Goal: Information Seeking & Learning: Check status

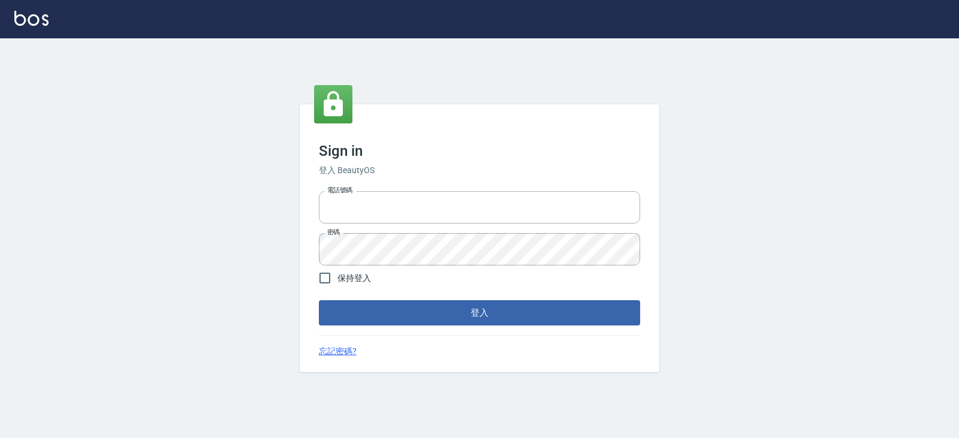
type input "0936888819"
click at [402, 313] on button "登入" at bounding box center [479, 312] width 321 height 25
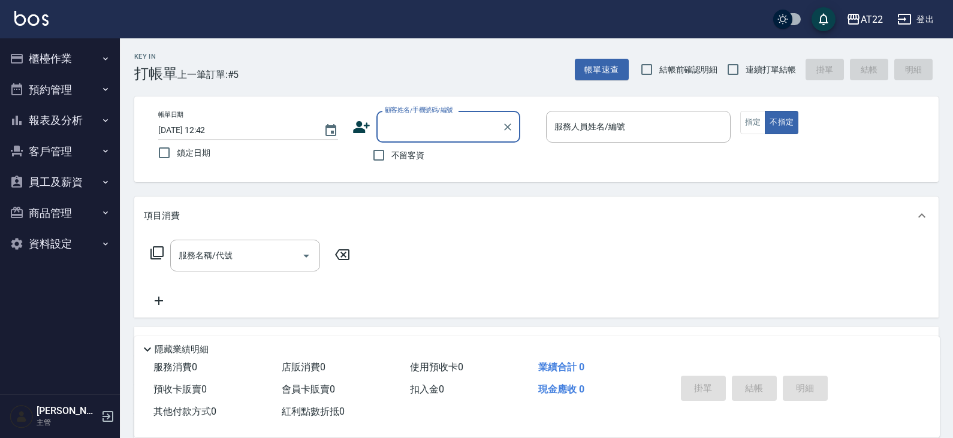
click at [44, 179] on button "員工及薪資" at bounding box center [60, 182] width 110 height 31
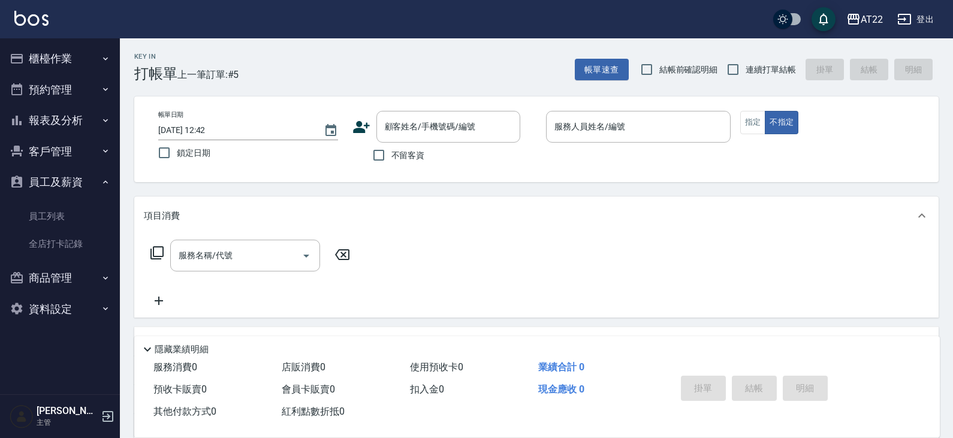
click at [34, 110] on button "報表及分析" at bounding box center [60, 120] width 110 height 31
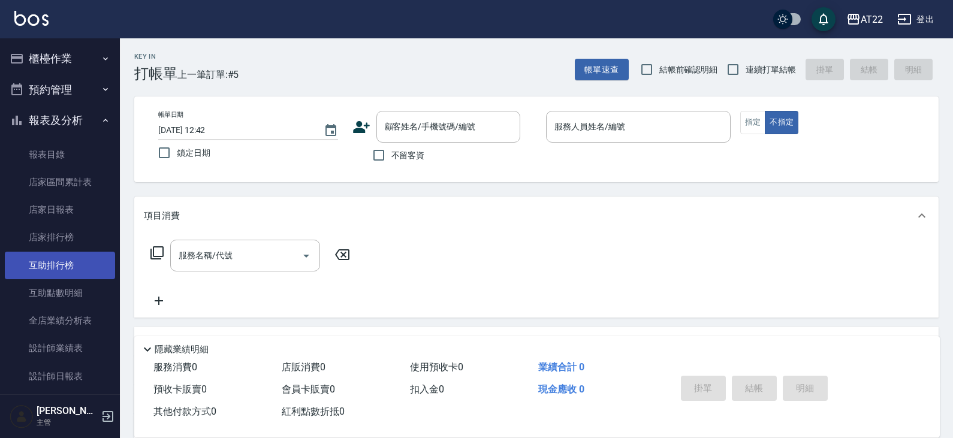
click at [39, 267] on link "互助排行榜" at bounding box center [60, 266] width 110 height 28
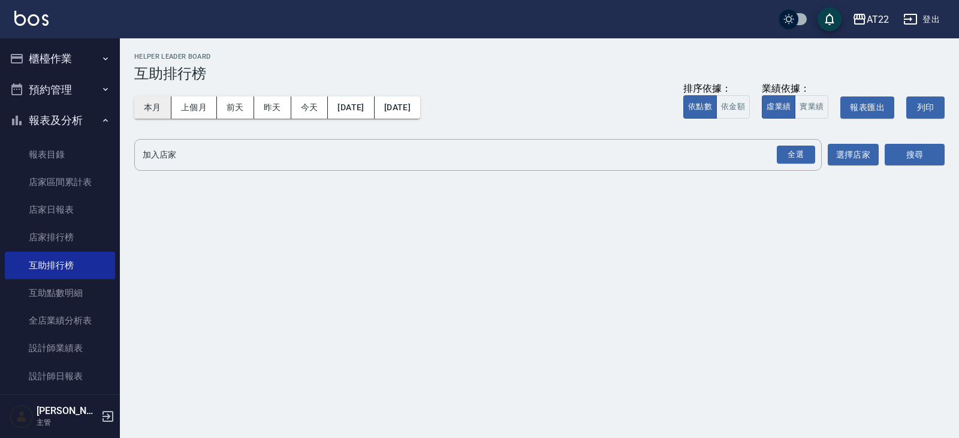
click at [152, 106] on button "本月" at bounding box center [152, 107] width 37 height 22
click at [792, 158] on div "全選" at bounding box center [796, 155] width 38 height 19
click at [902, 159] on button "搜尋" at bounding box center [915, 155] width 60 height 22
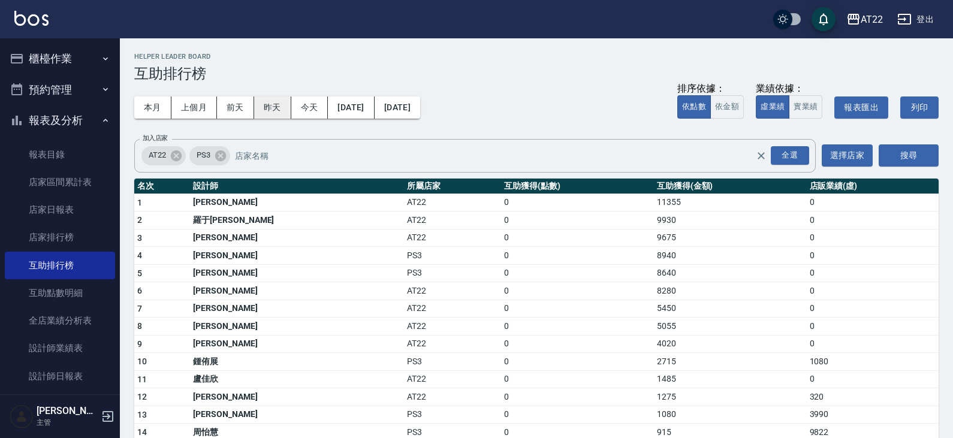
click at [271, 104] on button "昨天" at bounding box center [272, 107] width 37 height 22
